Goal: Book appointment/travel/reservation

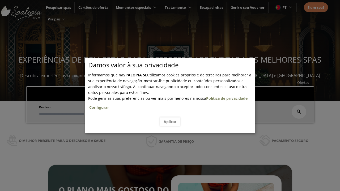
click at [163, 92] on span "Escapadinhas" at bounding box center [162, 92] width 23 height 5
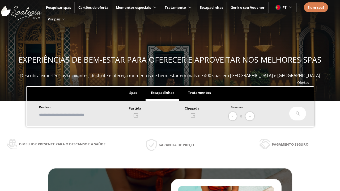
click at [72, 114] on input "text" at bounding box center [70, 114] width 66 height 9
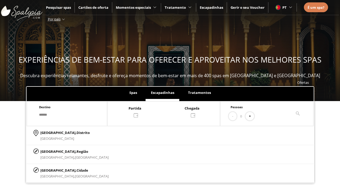
type input "******"
click at [53, 170] on p "[GEOGRAPHIC_DATA], Cidade" at bounding box center [74, 171] width 68 height 6
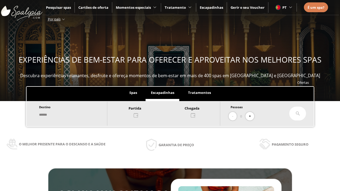
click at [166, 111] on div at bounding box center [163, 111] width 113 height 13
click at [110, 78] on div "19" at bounding box center [105, 82] width 9 height 9
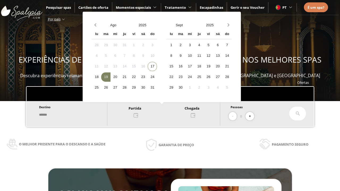
click at [119, 77] on div "20" at bounding box center [115, 77] width 9 height 9
click at [251, 116] on button "+" at bounding box center [250, 116] width 9 height 9
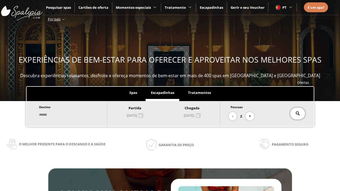
click at [296, 113] on icon at bounding box center [298, 114] width 4 height 4
